Goal: Information Seeking & Learning: Learn about a topic

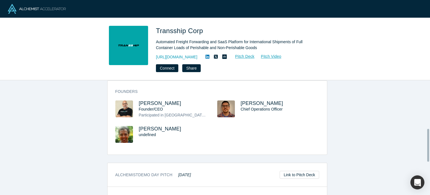
scroll to position [158, 0]
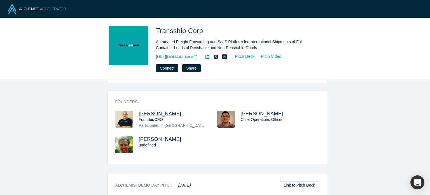
click at [152, 111] on span "Amit Hasak" at bounding box center [160, 114] width 43 height 6
drag, startPoint x: 170, startPoint y: 105, endPoint x: 136, endPoint y: 107, distance: 33.4
click at [139, 111] on h3 "Amit Hasak" at bounding box center [173, 114] width 68 height 6
copy span "Amit Hasak"
click at [202, 32] on span "Transship Corp" at bounding box center [180, 31] width 49 height 8
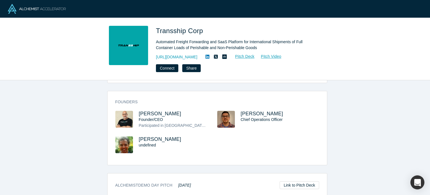
click at [202, 32] on span "Transship Corp" at bounding box center [180, 31] width 49 height 8
copy span "Transship Corp"
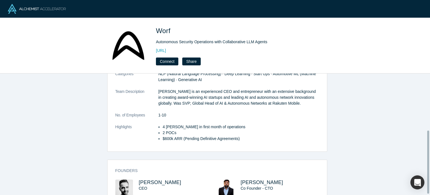
scroll to position [111, 0]
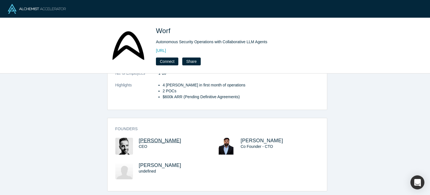
click at [140, 137] on span "[PERSON_NAME]" at bounding box center [160, 140] width 43 height 6
click at [249, 137] on span "[PERSON_NAME]" at bounding box center [262, 140] width 43 height 6
drag, startPoint x: 169, startPoint y: 134, endPoint x: 134, endPoint y: 134, distance: 34.4
click at [134, 137] on div "[PERSON_NAME] CEO" at bounding box center [166, 149] width 102 height 25
copy span "[PERSON_NAME]"
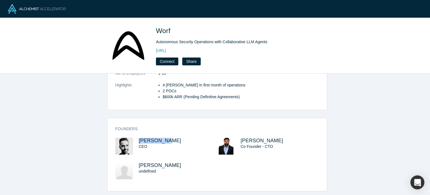
drag, startPoint x: 281, startPoint y: 136, endPoint x: 237, endPoint y: 133, distance: 43.7
click at [237, 137] on div "[PERSON_NAME] Co Founder - CTO" at bounding box center [268, 149] width 102 height 25
copy span "[PERSON_NAME]"
click at [175, 30] on h1 "Worf" at bounding box center [234, 31] width 157 height 10
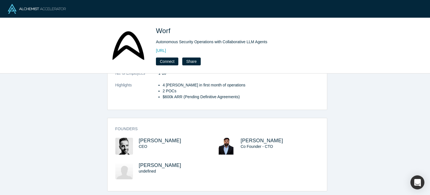
click at [175, 30] on h1 "Worf" at bounding box center [234, 31] width 157 height 10
copy span "Worf"
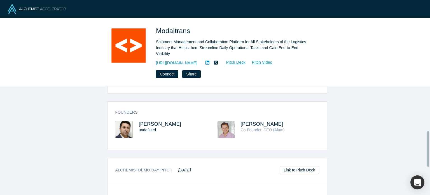
scroll to position [145, 0]
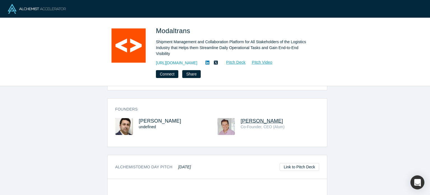
click at [255, 118] on span "Salih Cakir" at bounding box center [262, 121] width 43 height 6
click at [149, 118] on span "Faruk Celik" at bounding box center [160, 121] width 43 height 6
click at [156, 28] on span "Modaltrans" at bounding box center [174, 31] width 36 height 8
copy span "Modaltrans"
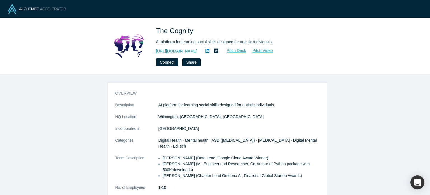
scroll to position [133, 0]
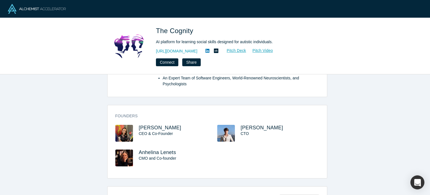
click at [167, 128] on span "Katsiaryna Stankevich" at bounding box center [160, 128] width 43 height 6
click at [252, 129] on span "Wojciech Kretowicz" at bounding box center [262, 128] width 43 height 6
click at [148, 152] on span "Anhelina Lenets" at bounding box center [157, 152] width 37 height 6
click at [153, 31] on div "The Cognity AI platform for learning social skills designed for autistic indivi…" at bounding box center [215, 46] width 220 height 40
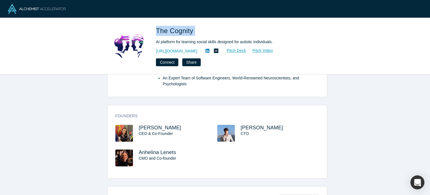
click at [153, 31] on div "The Cognity AI platform for learning social skills designed for autistic indivi…" at bounding box center [215, 46] width 220 height 40
copy span "The Cognity"
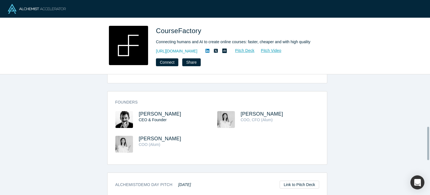
scroll to position [187, 0]
click at [143, 112] on span "[PERSON_NAME]" at bounding box center [160, 115] width 43 height 6
click at [199, 30] on span "CourseFactory" at bounding box center [179, 31] width 47 height 8
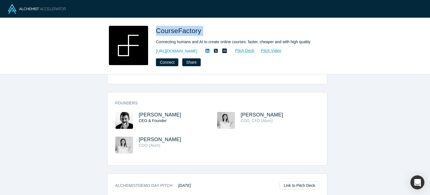
click at [199, 30] on span "CourseFactory" at bounding box center [179, 31] width 47 height 8
copy span "CourseFactory"
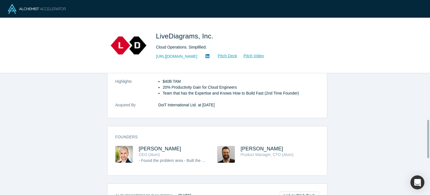
scroll to position [146, 0]
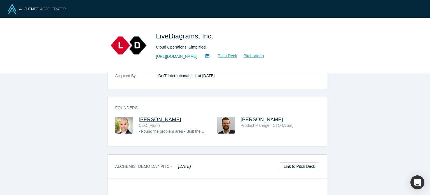
click at [161, 117] on span "[PERSON_NAME]" at bounding box center [160, 119] width 43 height 6
click at [248, 121] on span "[PERSON_NAME]" at bounding box center [262, 119] width 43 height 6
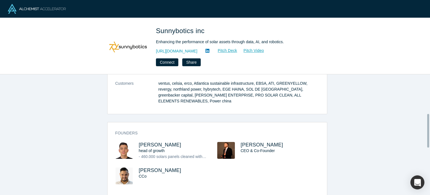
scroll to position [152, 0]
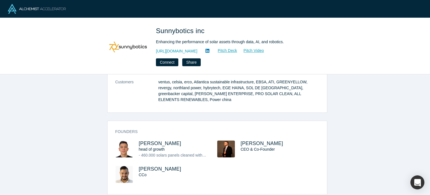
click at [251, 146] on div "CEO & Co-Founder" at bounding box center [275, 149] width 68 height 6
click at [251, 140] on span "[PERSON_NAME]" at bounding box center [262, 143] width 43 height 6
click at [143, 166] on span "[PERSON_NAME]" at bounding box center [160, 169] width 43 height 6
click at [154, 29] on div "Sunnybotics inc Enhancing the performance of solar assets through data, AI, and…" at bounding box center [215, 46] width 220 height 40
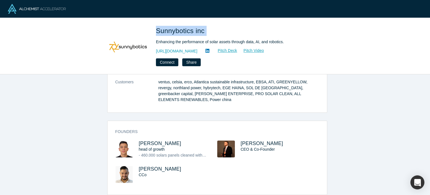
click at [154, 29] on div "Sunnybotics inc Enhancing the performance of solar assets through data, AI, and…" at bounding box center [215, 46] width 220 height 40
copy span "Sunnybotics inc"
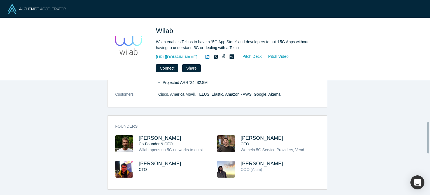
scroll to position [152, 0]
click at [245, 135] on span "Tomas Achaval" at bounding box center [262, 138] width 43 height 6
click at [153, 135] on span "Emeric Ureel" at bounding box center [160, 138] width 43 height 6
click at [155, 29] on div "Wilab Wilab enables Telcos to have a “5G App Store” and developers to build 5G …" at bounding box center [215, 49] width 220 height 46
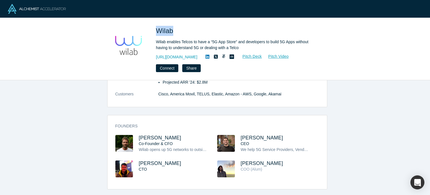
copy span "Wilab"
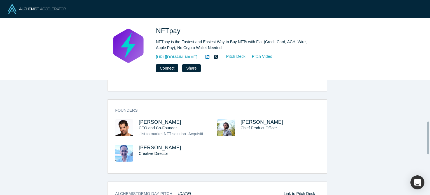
scroll to position [143, 0]
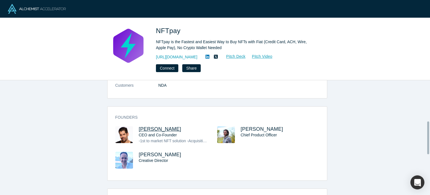
click at [157, 126] on span "[PERSON_NAME]" at bounding box center [160, 129] width 43 height 6
click at [166, 151] on span "[PERSON_NAME]" at bounding box center [160, 154] width 43 height 6
click at [242, 126] on span "[PERSON_NAME]" at bounding box center [262, 129] width 43 height 6
click at [155, 32] on div "NFTpay NFTpay is the Fastest and Easiest Way to Buy NFTs with Fiat (Credit Card…" at bounding box center [215, 49] width 220 height 46
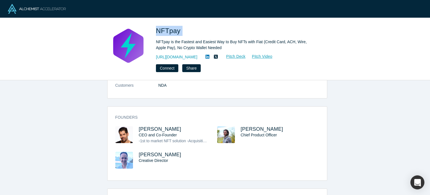
click at [155, 32] on div "NFTpay NFTpay is the Fastest and Easiest Way to Buy NFTs with Fiat (Credit Card…" at bounding box center [215, 49] width 220 height 46
copy span "NFTpay"
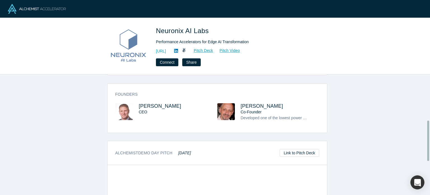
scroll to position [137, 0]
click at [150, 108] on span "Yaron Raz" at bounding box center [160, 106] width 43 height 6
click at [264, 105] on span "Asher Hazanchuk" at bounding box center [262, 106] width 43 height 6
click at [156, 29] on div "Neuronix AI Labs Performance Accelerators for Edge AI Transformation http://neu…" at bounding box center [215, 46] width 220 height 40
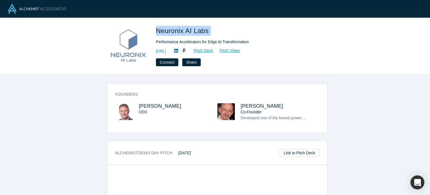
click at [156, 29] on div "Neuronix AI Labs Performance Accelerators for Edge AI Transformation http://neu…" at bounding box center [215, 46] width 220 height 40
copy span "Neuronix AI Labs"
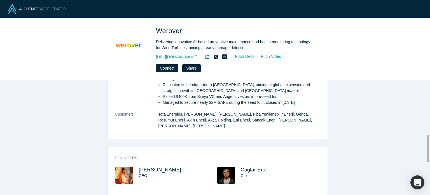
scroll to position [231, 0]
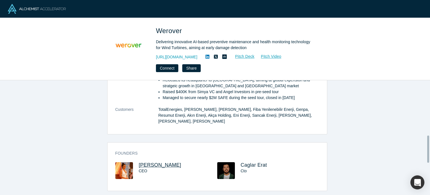
click at [157, 162] on span "Balca Yilmaz" at bounding box center [160, 165] width 43 height 6
click at [253, 162] on span "Caglar Erat" at bounding box center [254, 165] width 26 height 6
click at [183, 30] on span "Werover" at bounding box center [170, 31] width 28 height 8
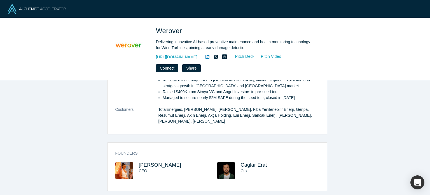
click at [183, 30] on span "Werover" at bounding box center [170, 31] width 28 height 8
click at [154, 30] on div "Werover Delivering innovative AI-based preventive maintenance and health monito…" at bounding box center [215, 49] width 220 height 46
copy span "Werover"
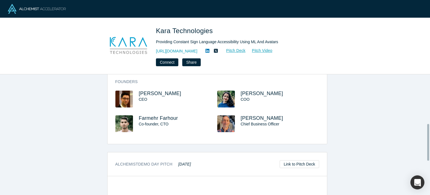
scroll to position [158, 0]
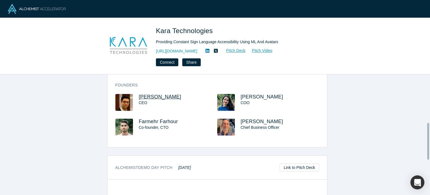
click at [153, 99] on span "[PERSON_NAME]" at bounding box center [160, 97] width 43 height 6
click at [156, 122] on span "Farmehr Farhour" at bounding box center [158, 121] width 39 height 6
drag, startPoint x: 153, startPoint y: 29, endPoint x: 211, endPoint y: 34, distance: 58.7
click at [211, 34] on div "Kara Technologies Providing Constant Sign Language Accessibility Using ML And A…" at bounding box center [215, 46] width 220 height 40
copy span "Kara Technologies"
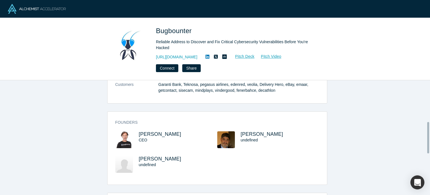
scroll to position [151, 0]
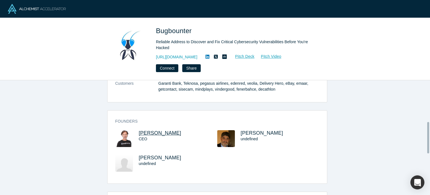
click at [155, 134] on span "[PERSON_NAME]" at bounding box center [160, 133] width 43 height 6
click at [192, 31] on span "Bugbounter" at bounding box center [175, 31] width 38 height 8
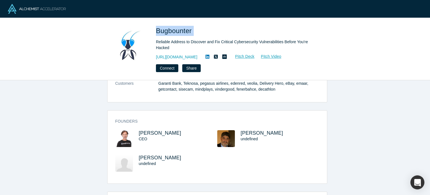
drag, startPoint x: 155, startPoint y: 30, endPoint x: 197, endPoint y: 33, distance: 43.0
click at [197, 33] on div "Bugbounter Reliable Address to Discover and Fix Critical Cybersecurity Vulnerab…" at bounding box center [215, 49] width 220 height 46
copy span "Bugbounter"
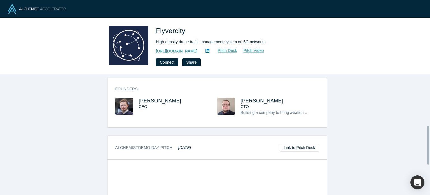
scroll to position [162, 0]
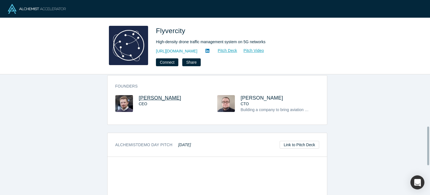
click at [162, 97] on span "Andrey Potapov" at bounding box center [160, 98] width 43 height 6
click at [246, 99] on span "Boris Resnick" at bounding box center [262, 98] width 43 height 6
drag, startPoint x: 187, startPoint y: 32, endPoint x: 155, endPoint y: 31, distance: 32.2
click at [155, 31] on div "Flyvercity High-density drone traffic management system on 5G networks https://…" at bounding box center [215, 46] width 220 height 40
copy span "Flyvercity"
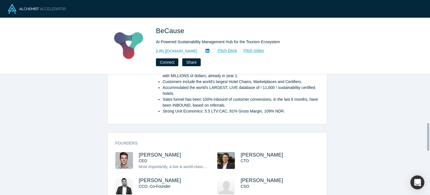
scroll to position [212, 0]
click at [158, 151] on span "[PERSON_NAME]" at bounding box center [160, 154] width 43 height 6
click at [152, 177] on span "[PERSON_NAME]" at bounding box center [160, 180] width 43 height 6
click at [259, 151] on span "[PERSON_NAME]" at bounding box center [262, 154] width 43 height 6
drag, startPoint x: 187, startPoint y: 151, endPoint x: 138, endPoint y: 142, distance: 50.0
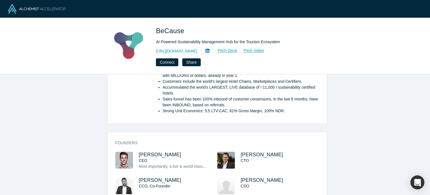
click at [138, 142] on div "Founders [PERSON_NAME] CEO Most importantly, a live & world-class platform prod…" at bounding box center [218, 183] width 220 height 94
copy span "[PERSON_NAME]"
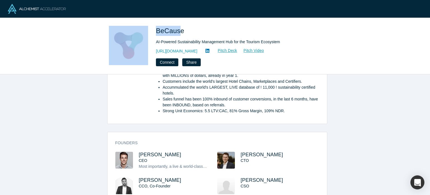
drag, startPoint x: 151, startPoint y: 32, endPoint x: 180, endPoint y: 30, distance: 28.9
click at [180, 30] on div "BeCause AI-Powered Sustainability Management Hub for the Tourism Ecosystem [URL…" at bounding box center [215, 46] width 220 height 40
copy div "BeCause"
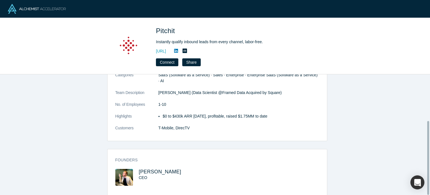
scroll to position [75, 0]
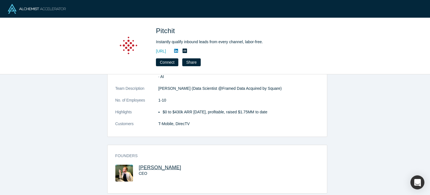
click at [151, 164] on span "[PERSON_NAME]" at bounding box center [160, 167] width 43 height 6
drag, startPoint x: 156, startPoint y: 31, endPoint x: 183, endPoint y: 32, distance: 27.7
click at [183, 32] on h1 "Pitchit" at bounding box center [234, 31] width 157 height 10
copy span "Pitchit"
